Goal: Task Accomplishment & Management: Use online tool/utility

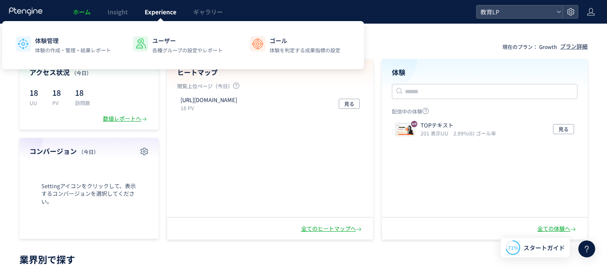
click at [169, 16] on span "Experience" at bounding box center [161, 12] width 32 height 8
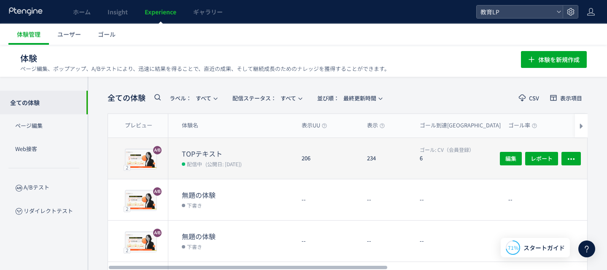
click at [242, 160] on span "(公開日: [DATE])" at bounding box center [223, 163] width 36 height 7
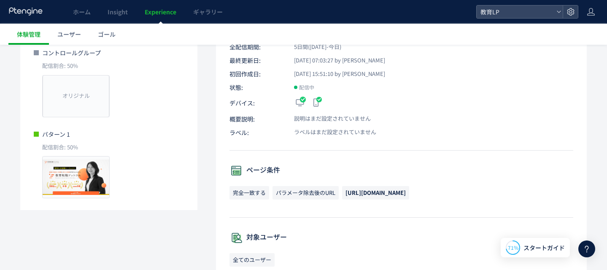
scroll to position [109, 0]
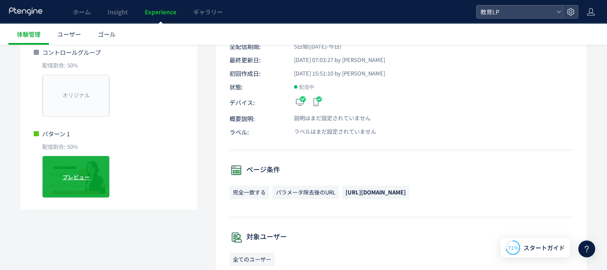
click at [90, 176] on div "プレビュー" at bounding box center [75, 177] width 67 height 42
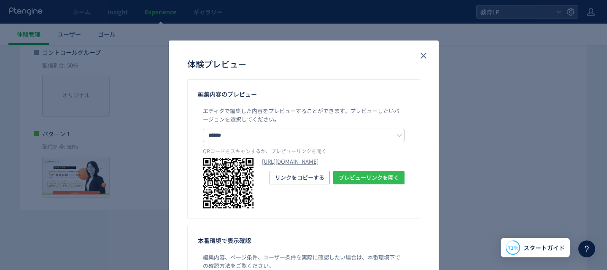
click at [366, 184] on span "プレビューリンクを開く" at bounding box center [369, 177] width 60 height 13
click at [424, 58] on icon "close" at bounding box center [423, 56] width 10 height 10
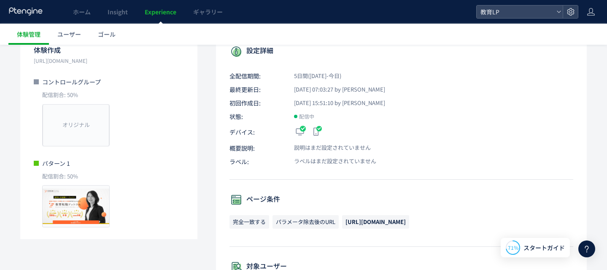
scroll to position [0, 0]
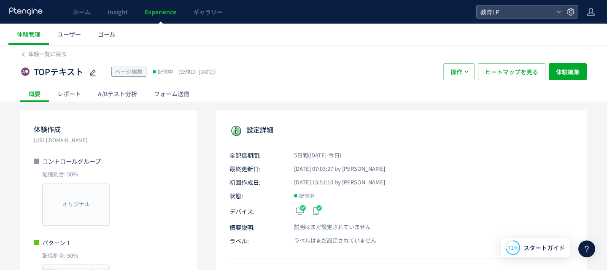
click at [59, 92] on div "レポート" at bounding box center [69, 93] width 40 height 17
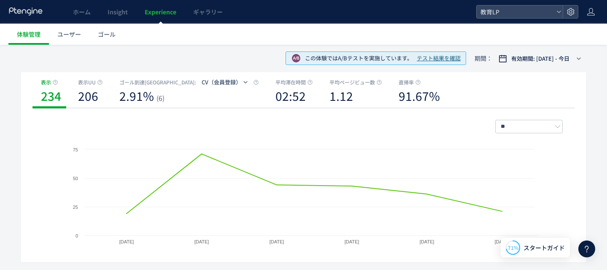
scroll to position [93, 0]
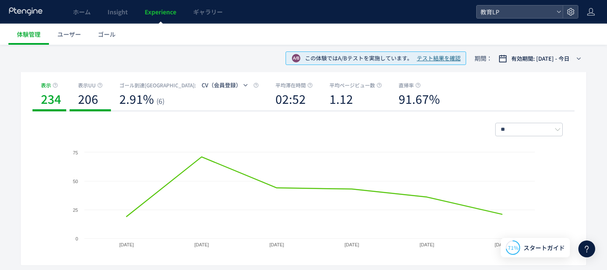
click at [85, 101] on b "206" at bounding box center [88, 98] width 20 height 17
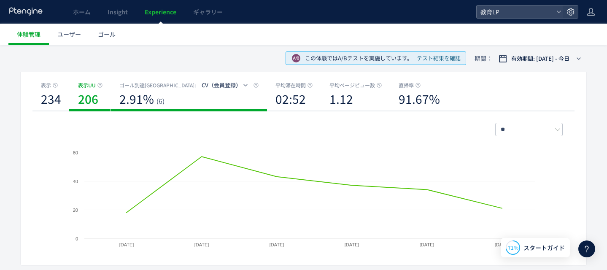
click at [135, 95] on b "2.91%" at bounding box center [136, 98] width 35 height 17
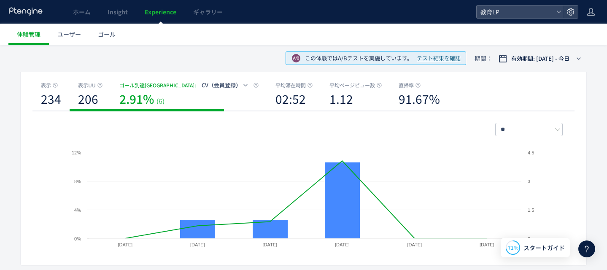
click at [92, 100] on b "206" at bounding box center [88, 98] width 20 height 17
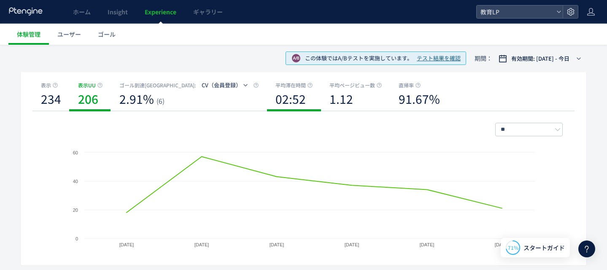
click at [275, 104] on b "02:52" at bounding box center [290, 98] width 30 height 17
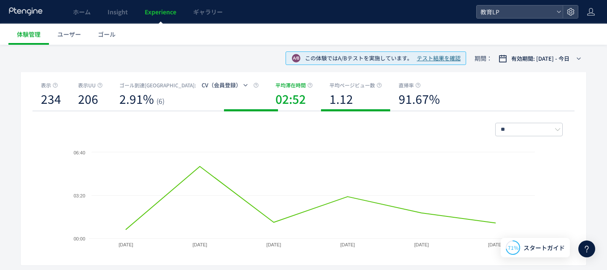
click at [329, 102] on b "1.12" at bounding box center [341, 98] width 24 height 17
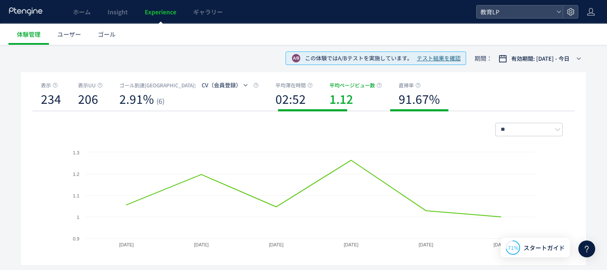
click at [399, 105] on b "91.67%" at bounding box center [419, 98] width 41 height 17
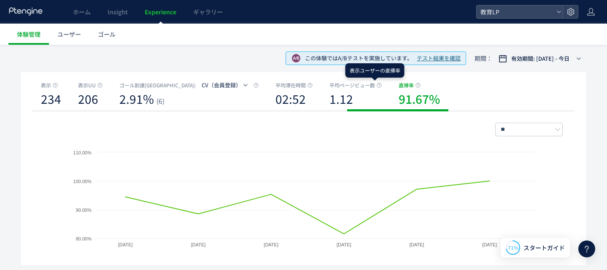
click at [415, 84] on icon at bounding box center [417, 85] width 5 height 5
click at [376, 72] on div "表示ユーザーの直帰率" at bounding box center [374, 70] width 59 height 14
drag, startPoint x: 387, startPoint y: 70, endPoint x: 408, endPoint y: 70, distance: 21.1
click at [408, 70] on body "ホーム Insight Experience ギャラリー 教育LP 体験管理 ユーザー ゴール 体験一覧に戻る TOPテキスト ページ編集 配信中 (公開日:…" at bounding box center [303, 190] width 607 height 566
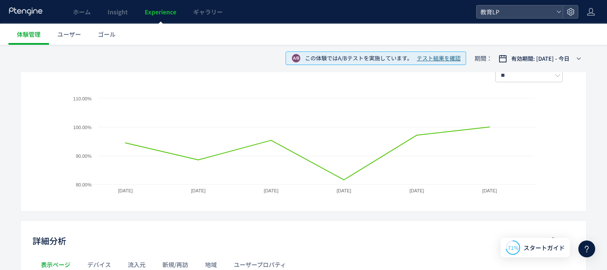
scroll to position [149, 0]
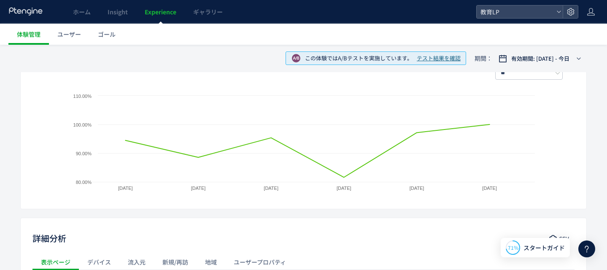
click at [432, 57] on span "テスト結果を確認" at bounding box center [439, 58] width 44 height 8
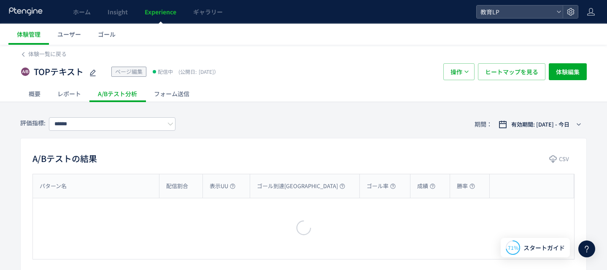
type input "********"
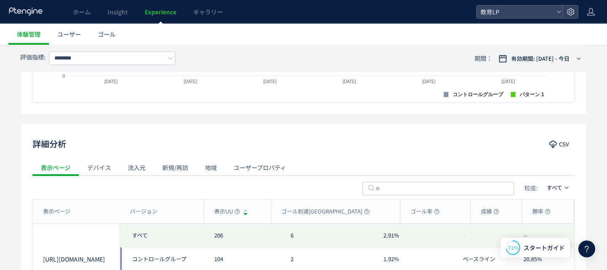
scroll to position [343, 0]
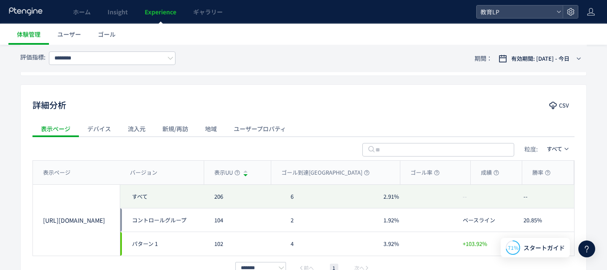
click at [103, 130] on div "デバイス" at bounding box center [99, 128] width 40 height 17
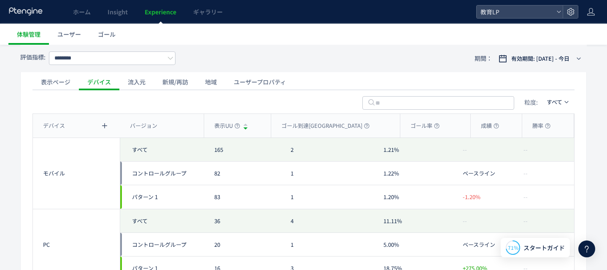
scroll to position [295, 0]
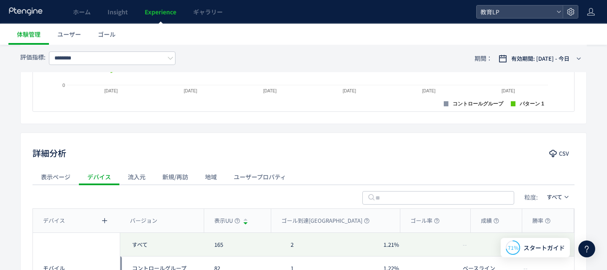
click at [132, 178] on div "流入元" at bounding box center [136, 176] width 35 height 17
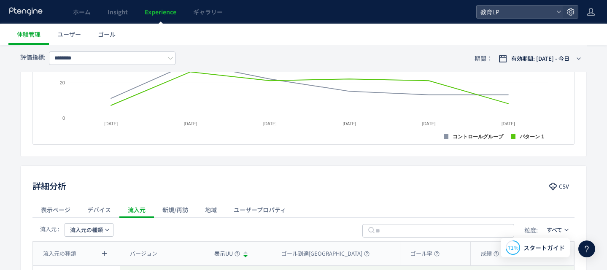
scroll to position [266, 0]
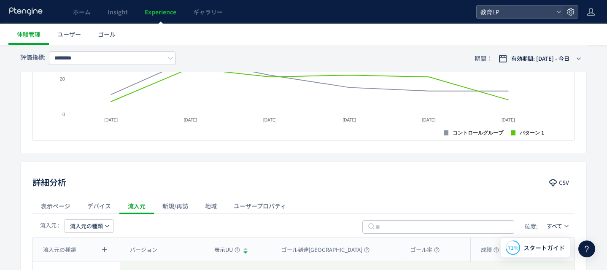
click at [185, 207] on div "新規/再訪" at bounding box center [175, 205] width 43 height 17
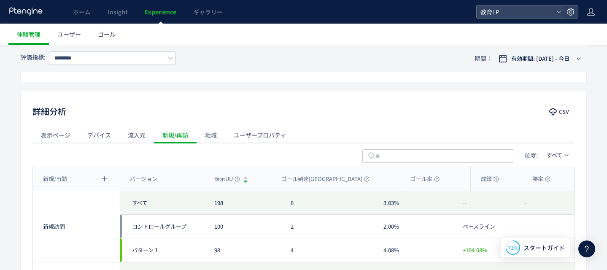
scroll to position [319, 0]
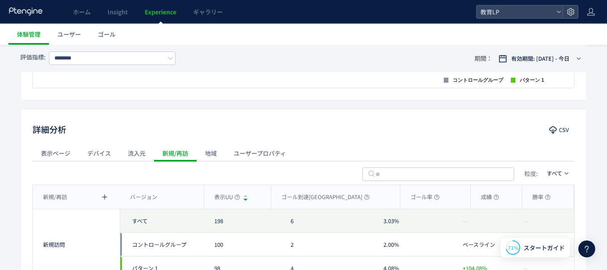
click at [207, 147] on div "地域" at bounding box center [211, 153] width 29 height 17
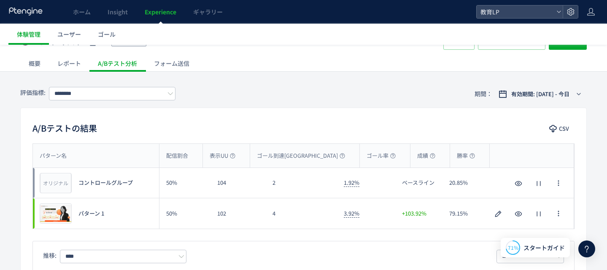
scroll to position [27, 0]
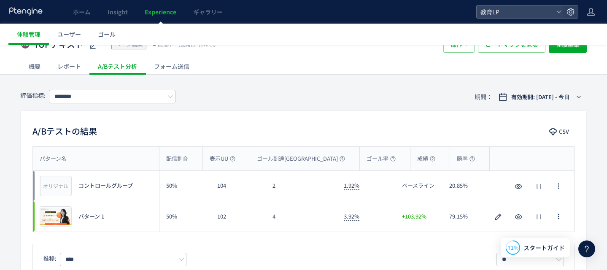
click at [178, 65] on div "フォーム送信" at bounding box center [171, 66] width 52 height 17
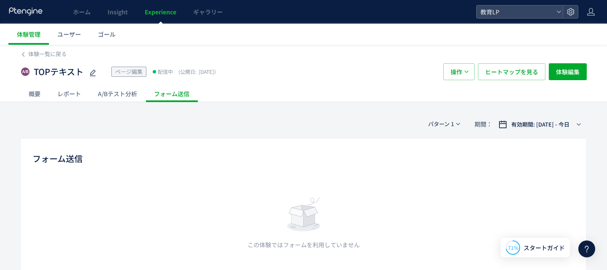
click at [120, 97] on div "A/Bテスト分析" at bounding box center [117, 93] width 56 height 17
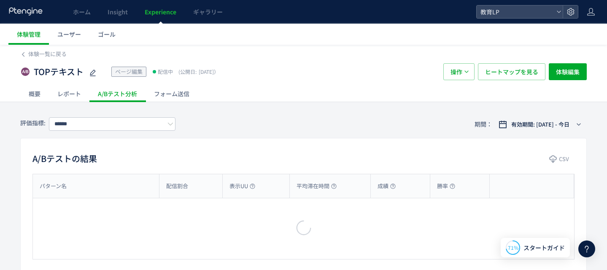
type input "********"
click at [65, 94] on div "レポート" at bounding box center [69, 93] width 40 height 17
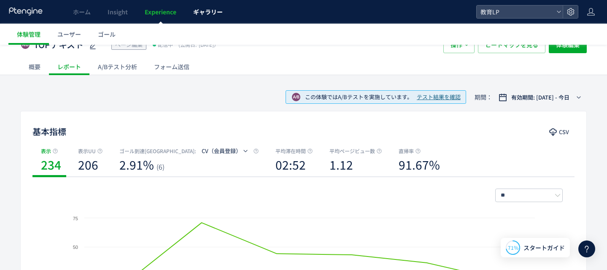
scroll to position [25, 0]
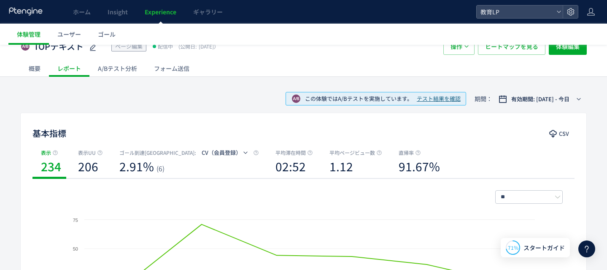
click at [113, 66] on div "A/Bテスト分析" at bounding box center [117, 68] width 56 height 17
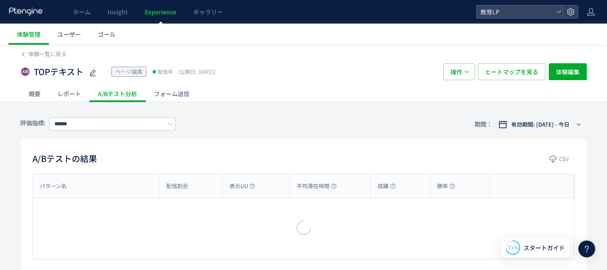
type input "********"
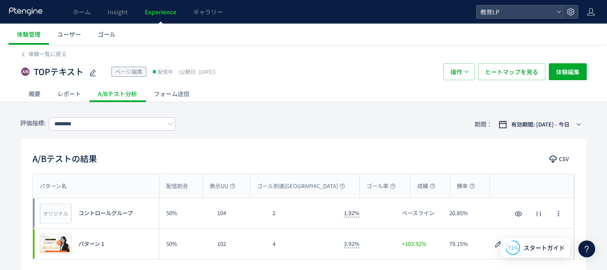
click at [179, 125] on div "評価指標: ******** 期間： 有効期間: [DATE] - 今日" at bounding box center [303, 123] width 566 height 27
click at [171, 125] on use at bounding box center [170, 124] width 5 height 3
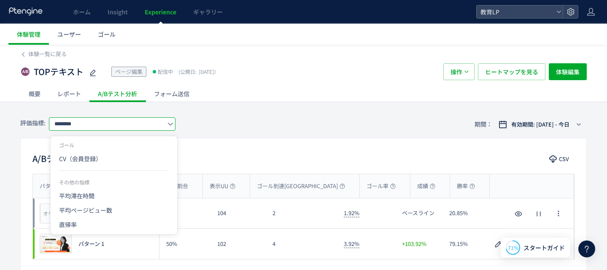
click at [250, 131] on div "評価指標: ******** 期間： 有効期間: [DATE] - 今日" at bounding box center [303, 123] width 566 height 27
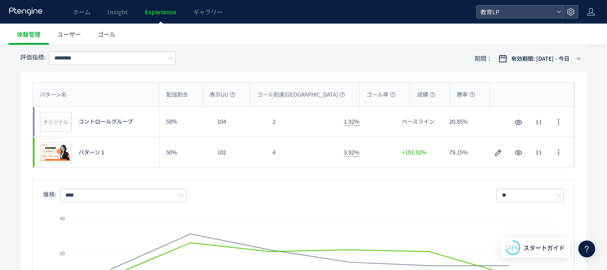
scroll to position [93, 0]
